Goal: Transaction & Acquisition: Purchase product/service

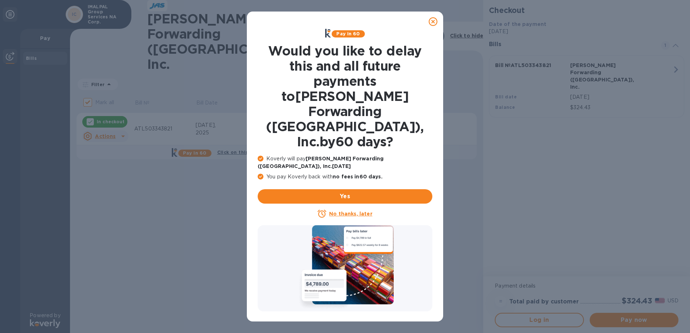
click at [433, 24] on icon at bounding box center [433, 21] width 9 height 9
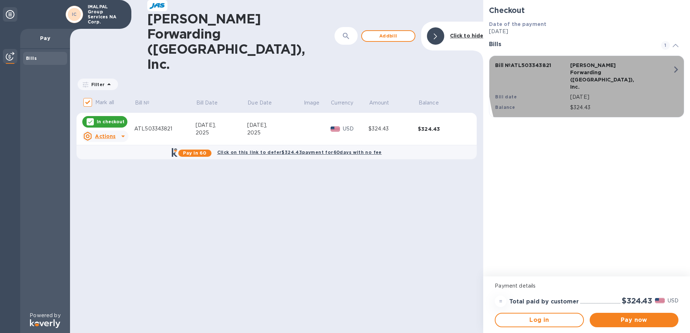
click at [673, 70] on icon "button" at bounding box center [675, 69] width 13 height 13
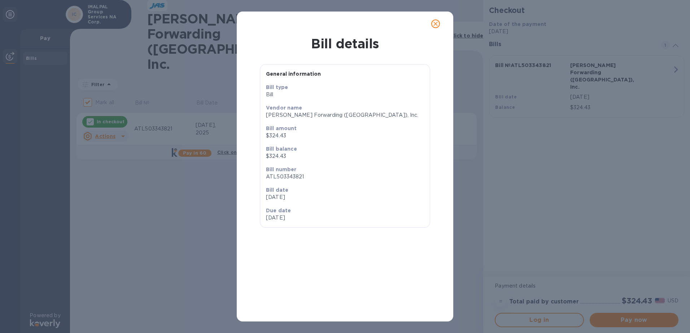
click at [437, 23] on icon "close" at bounding box center [435, 23] width 7 height 7
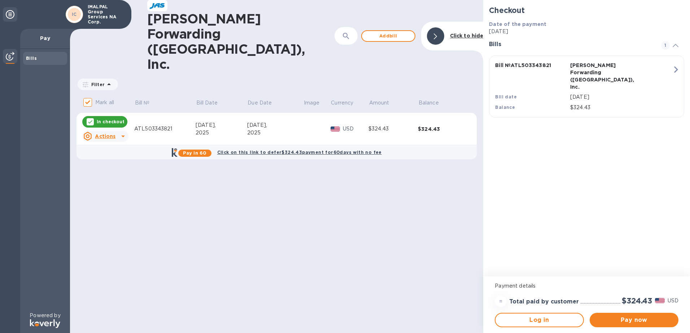
click at [120, 132] on icon at bounding box center [123, 136] width 9 height 9
click at [113, 125] on b "Open bill" at bounding box center [114, 124] width 24 height 6
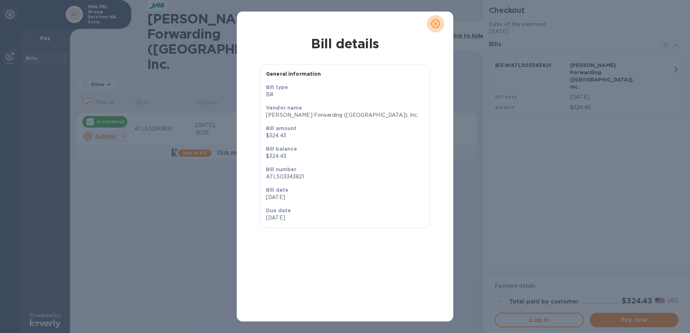
click at [437, 23] on icon "close" at bounding box center [435, 23] width 7 height 7
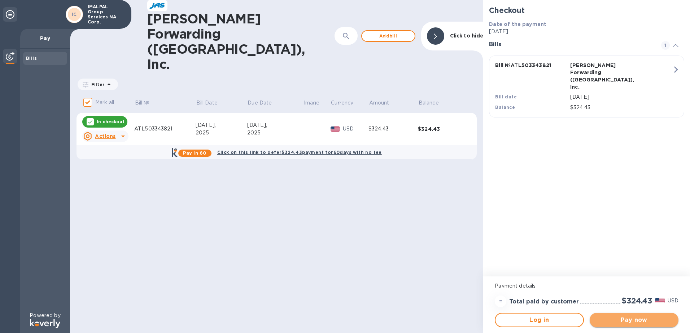
click at [637, 320] on span "Pay now" at bounding box center [633, 320] width 77 height 9
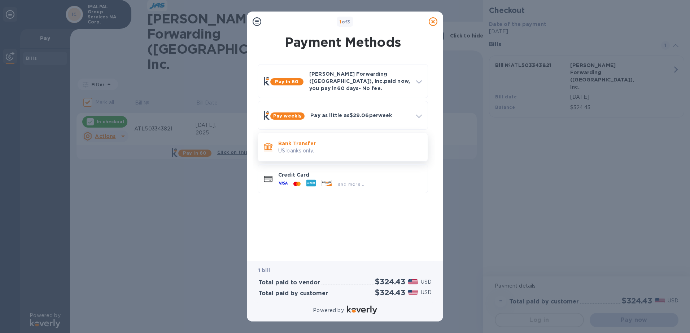
click at [304, 150] on div "Bank Transfer US banks only." at bounding box center [349, 147] width 149 height 21
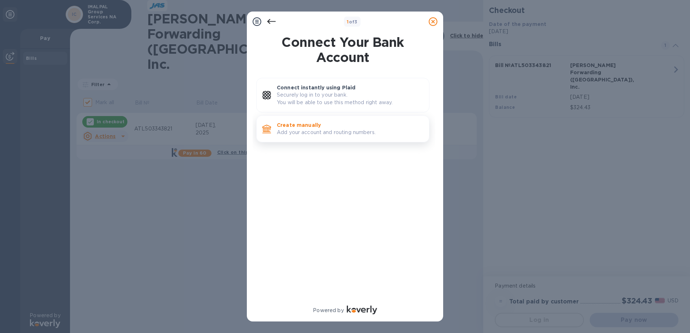
click at [315, 131] on p "Add your account and routing numbers." at bounding box center [350, 133] width 146 height 8
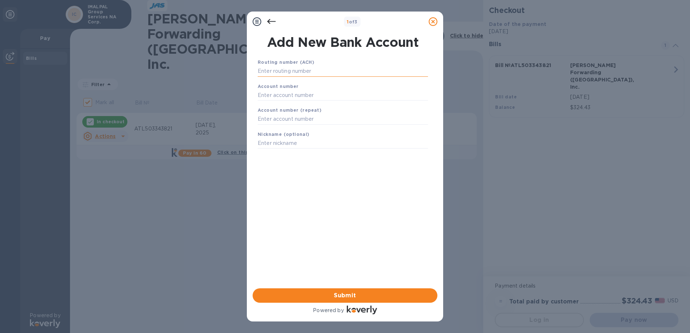
click at [311, 71] on input "text" at bounding box center [343, 71] width 170 height 11
drag, startPoint x: 314, startPoint y: 21, endPoint x: 161, endPoint y: 40, distance: 154.1
click at [160, 40] on div "1 of 3 Add New Bank Account Routing number (ACH) Account number Account number …" at bounding box center [345, 166] width 690 height 333
click at [390, 25] on div "1 of 3" at bounding box center [352, 22] width 147 height 10
click at [270, 72] on input "text" at bounding box center [343, 71] width 170 height 11
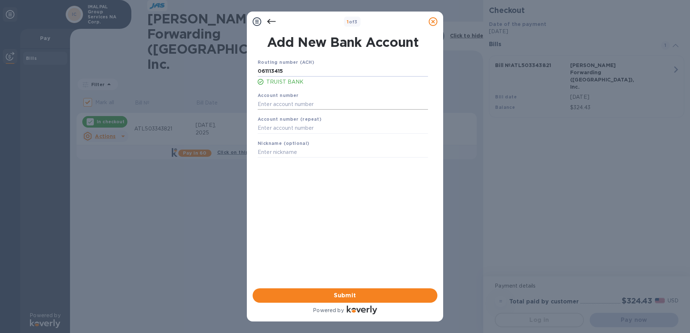
type input "061113415"
click at [292, 106] on input "text" at bounding box center [343, 104] width 170 height 11
type input "1110019334434"
click at [279, 126] on input "text" at bounding box center [343, 128] width 170 height 11
type input "1110019334434"
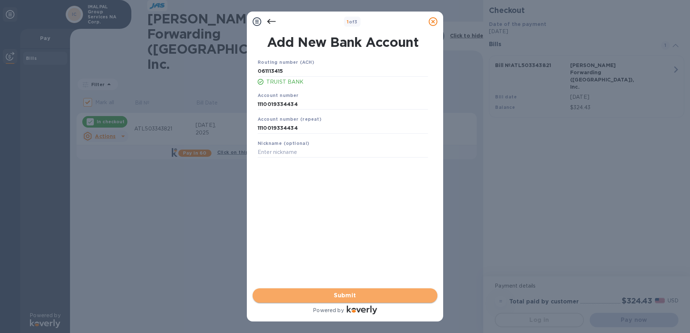
click at [351, 295] on span "Submit" at bounding box center [344, 296] width 173 height 9
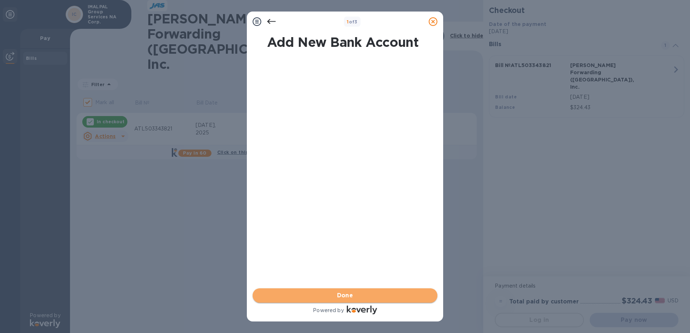
click at [333, 294] on span "Done" at bounding box center [344, 296] width 173 height 9
